Goal: Check status

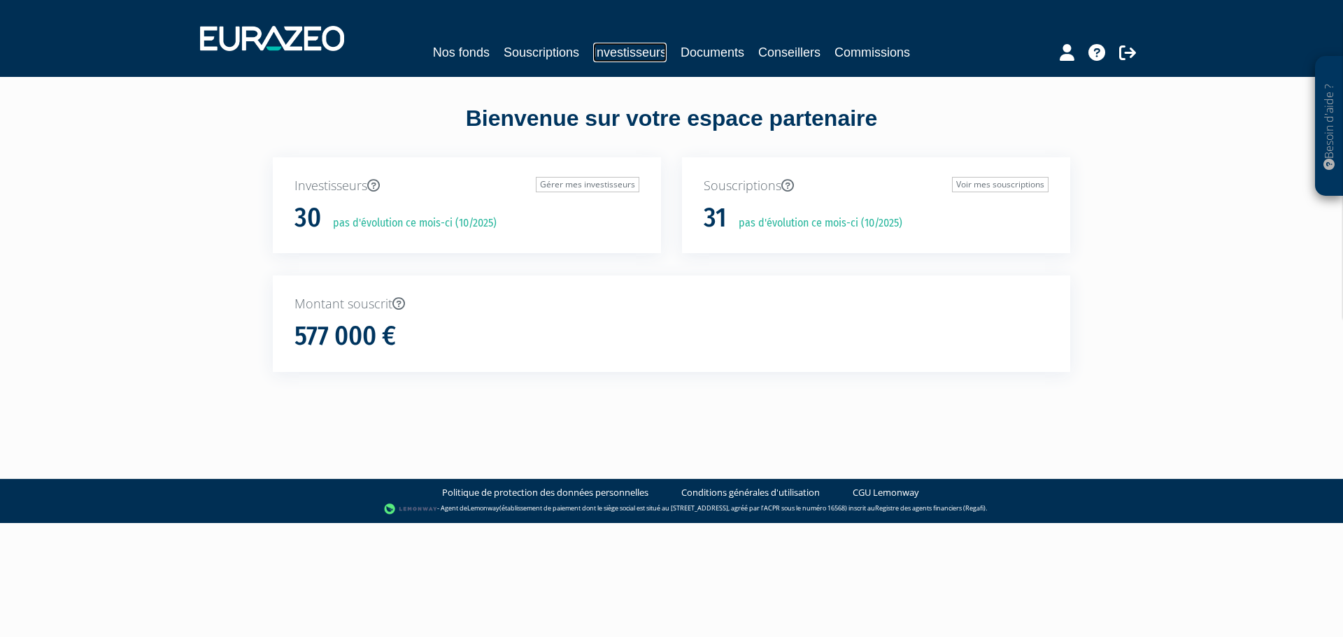
click at [626, 52] on link "Investisseurs" at bounding box center [629, 53] width 73 height 20
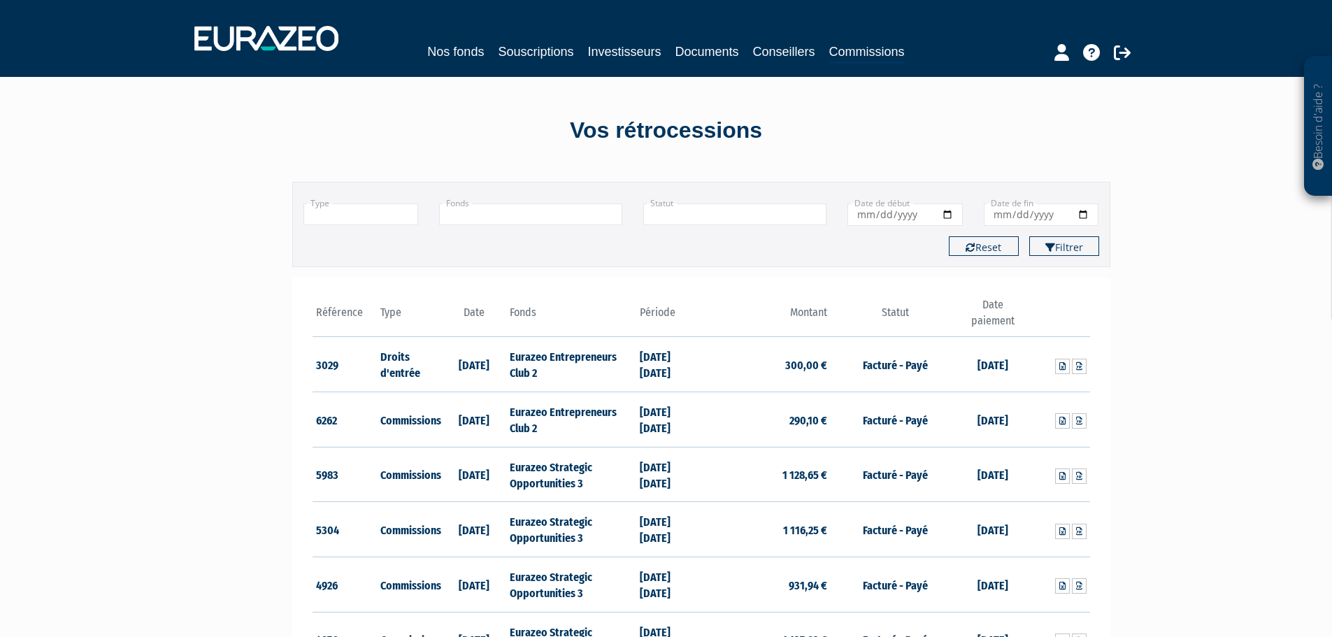
click at [940, 214] on input "Date de début" at bounding box center [905, 215] width 115 height 22
click at [921, 214] on input "Date de début" at bounding box center [905, 215] width 115 height 22
click at [685, 263] on div "Type Droits d'entrée Commissions + Fonds Eurazeo Entrepreneurs Club 2 Eurazeo P…" at bounding box center [701, 224] width 818 height 85
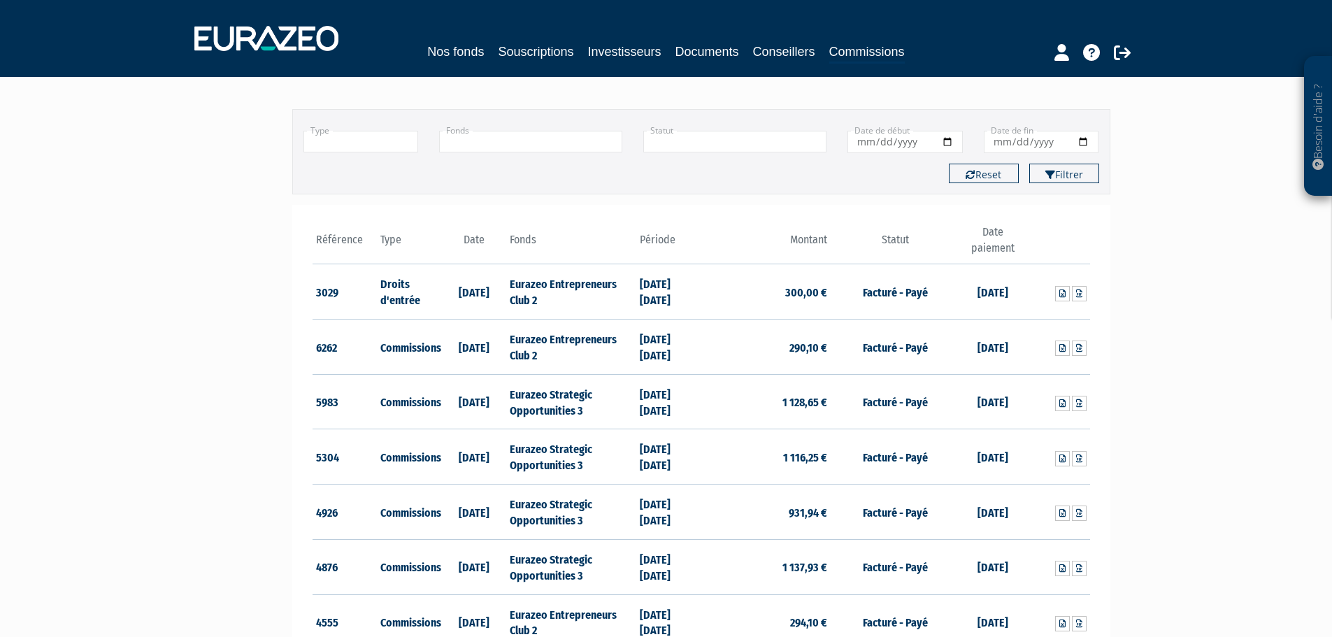
scroll to position [70, 0]
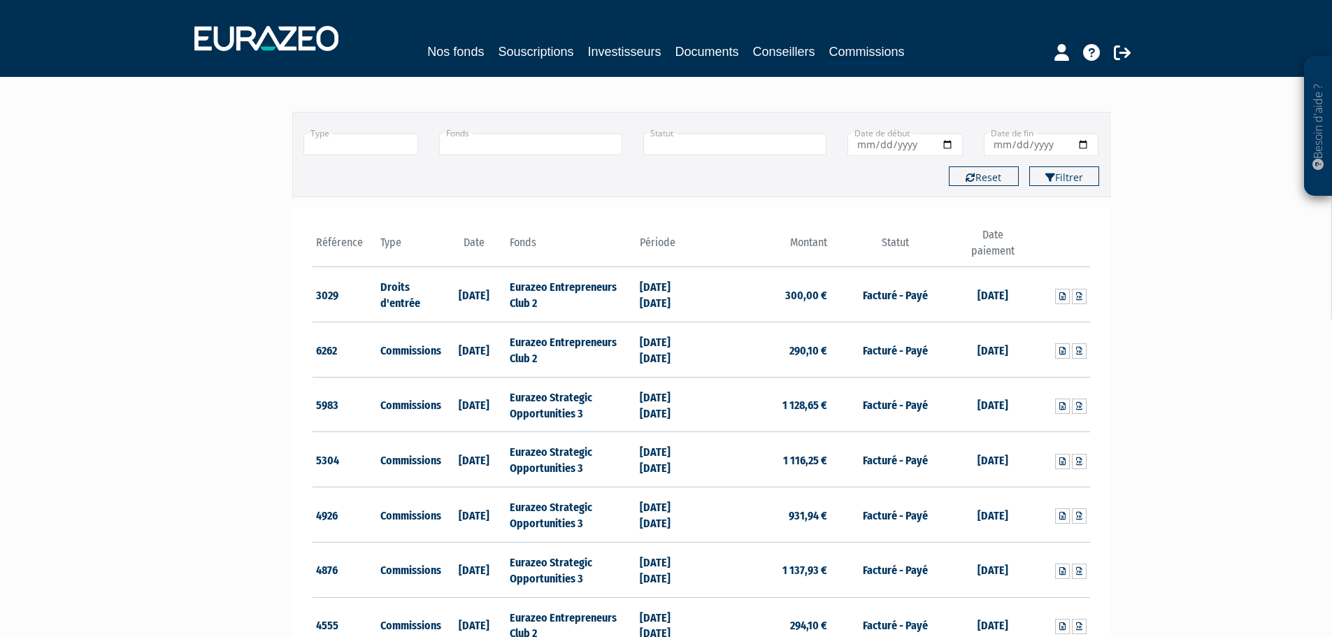
click at [1000, 235] on th "Date paiement" at bounding box center [992, 247] width 65 height 40
click at [1000, 237] on th "Date paiement" at bounding box center [992, 247] width 65 height 40
click at [1080, 176] on button "Filtrer" at bounding box center [1064, 176] width 70 height 20
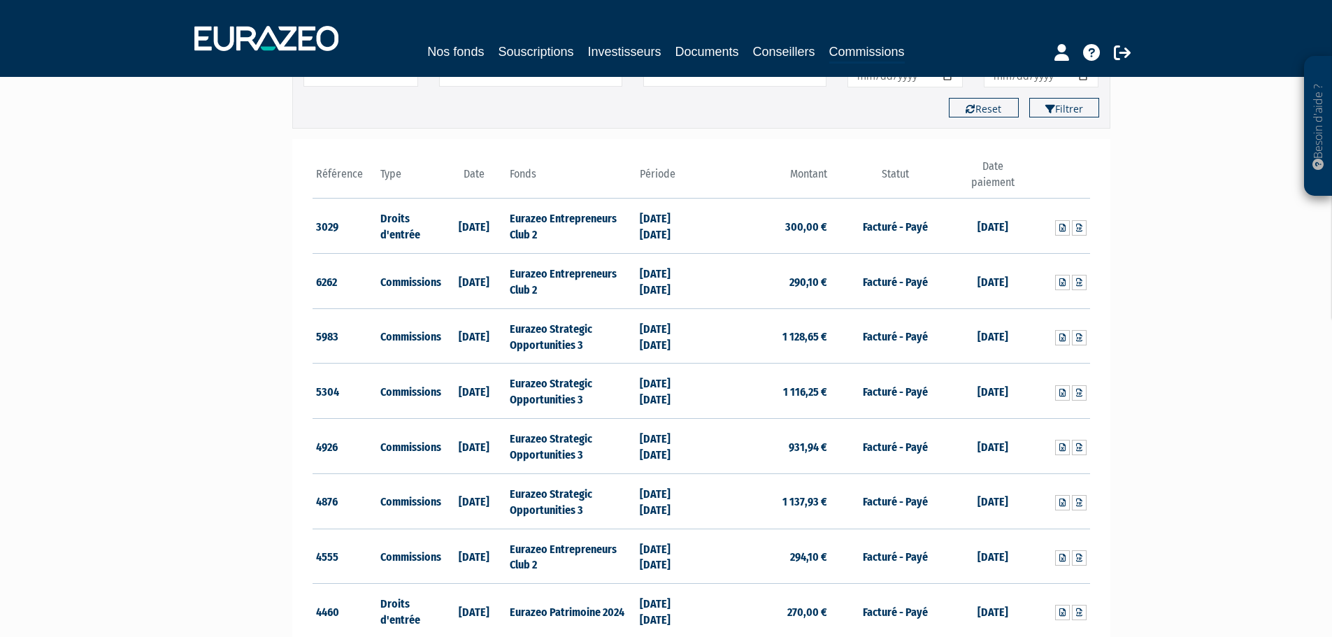
scroll to position [138, 0]
